Goal: Task Accomplishment & Management: Complete application form

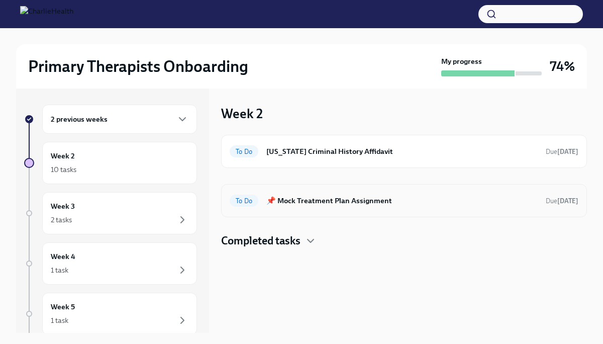
click at [303, 206] on div "To Do 📌 Mock Treatment Plan Assignment Due [DATE]" at bounding box center [404, 200] width 349 height 16
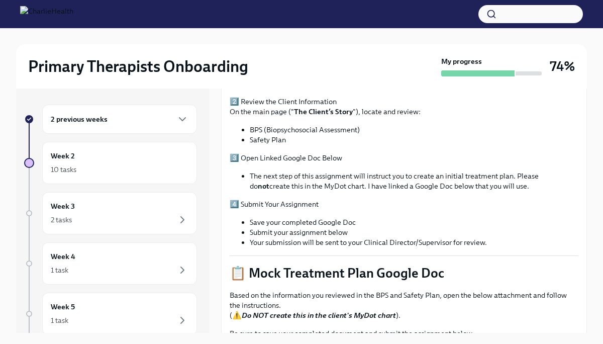
scroll to position [372, 0]
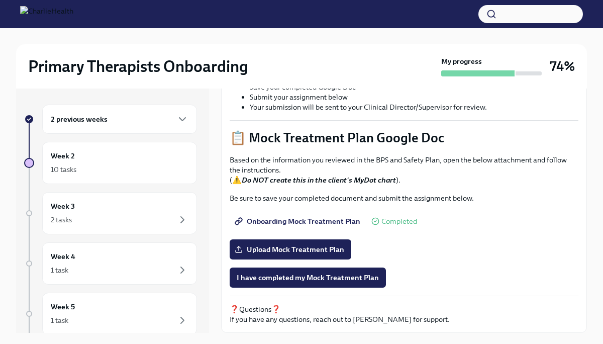
click at [305, 224] on span "Onboarding Mock Treatment Plan" at bounding box center [299, 221] width 124 height 10
click at [309, 220] on span "Onboarding Mock Treatment Plan" at bounding box center [299, 221] width 124 height 10
click at [299, 253] on span "Upload Mock Treatment Plan" at bounding box center [291, 249] width 108 height 10
click at [0, 0] on input "Upload Mock Treatment Plan" at bounding box center [0, 0] width 0 height 0
click at [278, 247] on span "Upload Mock Treatment Plan" at bounding box center [291, 249] width 108 height 10
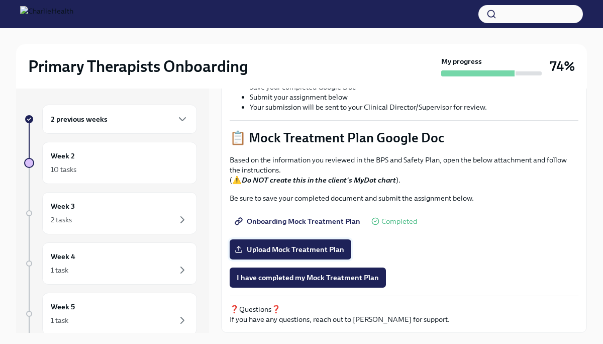
click at [0, 0] on input "Upload Mock Treatment Plan" at bounding box center [0, 0] width 0 height 0
click at [354, 276] on span "I have completed my Mock Treatment Plan" at bounding box center [308, 277] width 142 height 10
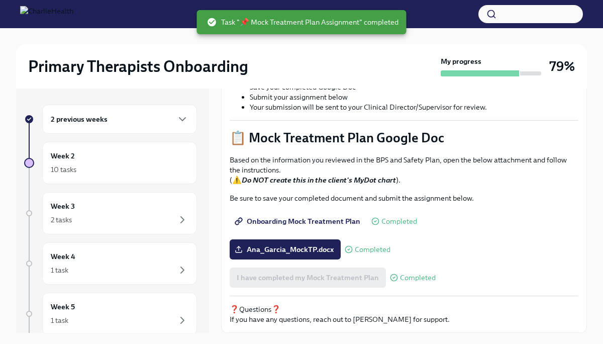
scroll to position [0, 0]
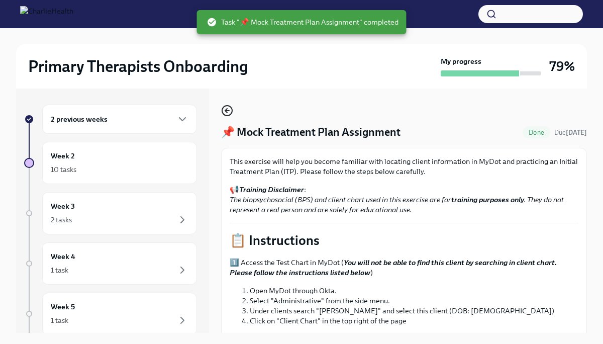
click at [225, 113] on icon "button" at bounding box center [227, 110] width 12 height 12
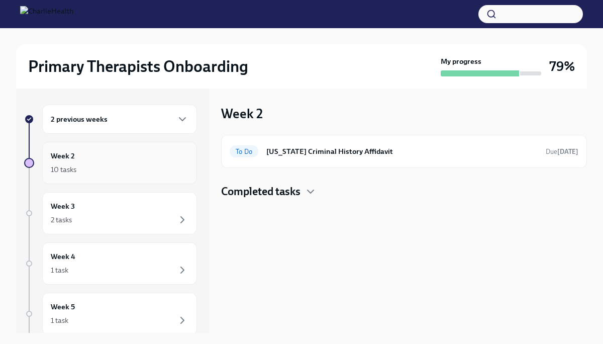
click at [156, 174] on div "10 tasks" at bounding box center [120, 169] width 138 height 12
click at [149, 216] on div "2 tasks" at bounding box center [120, 220] width 138 height 12
click at [324, 156] on h6 "Provide an FBI Clearance Letter for [US_STATE]" at bounding box center [408, 151] width 258 height 11
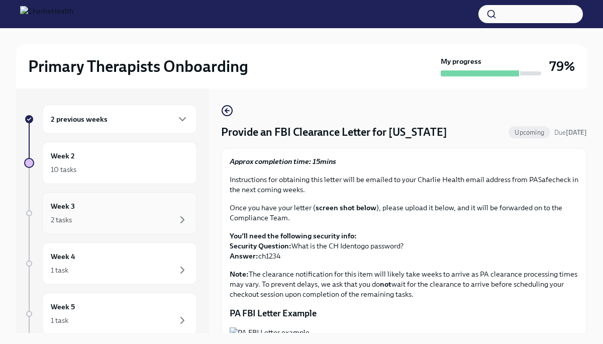
click at [148, 209] on div "Week 3 2 tasks" at bounding box center [120, 212] width 138 height 25
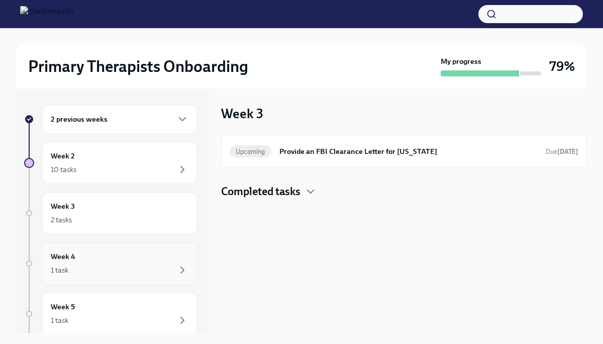
click at [140, 272] on div "1 task" at bounding box center [120, 270] width 138 height 12
click at [150, 217] on div "2 tasks" at bounding box center [120, 220] width 138 height 12
click at [140, 269] on div "1 task" at bounding box center [120, 270] width 138 height 12
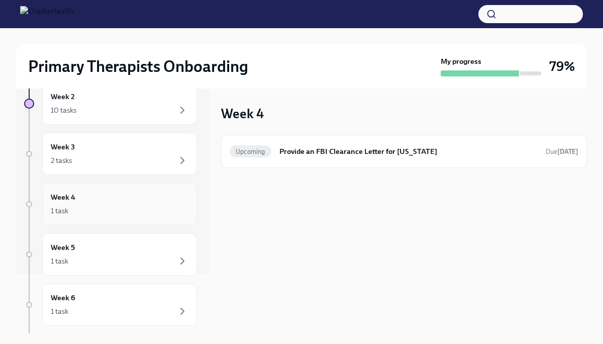
scroll to position [60, 0]
click at [142, 253] on div "Week 5 1 task" at bounding box center [120, 253] width 138 height 25
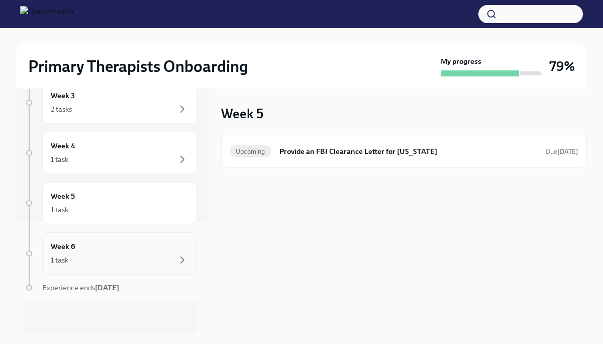
click at [142, 253] on div "Week 6 1 task" at bounding box center [120, 253] width 138 height 25
click at [321, 158] on div "Upcoming Provide an FBI Clearance Letter for [US_STATE] Due [DATE]" at bounding box center [404, 151] width 349 height 16
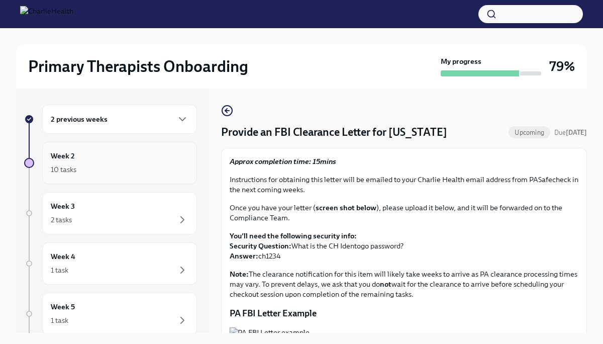
click at [124, 181] on div "Week 2 10 tasks" at bounding box center [119, 163] width 155 height 42
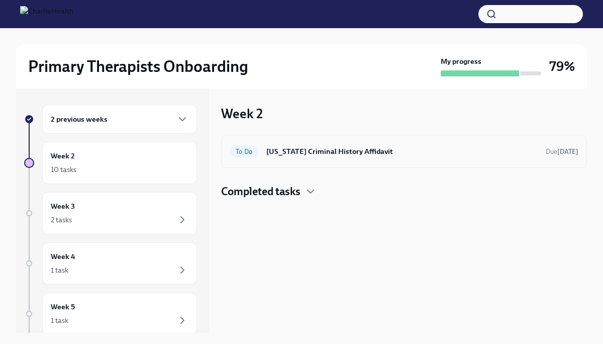
click at [322, 154] on h6 "[US_STATE] Criminal History Affidavit" at bounding box center [401, 151] width 271 height 11
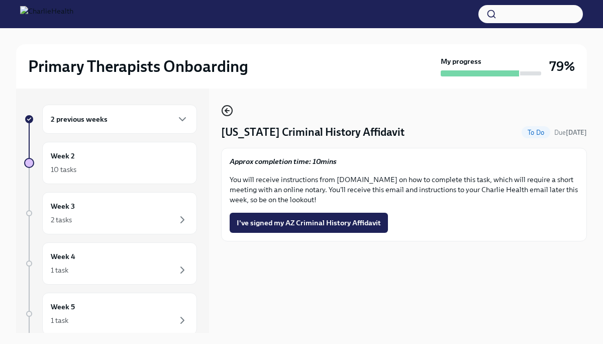
click at [229, 112] on icon "button" at bounding box center [227, 110] width 12 height 12
